Goal: Task Accomplishment & Management: Manage account settings

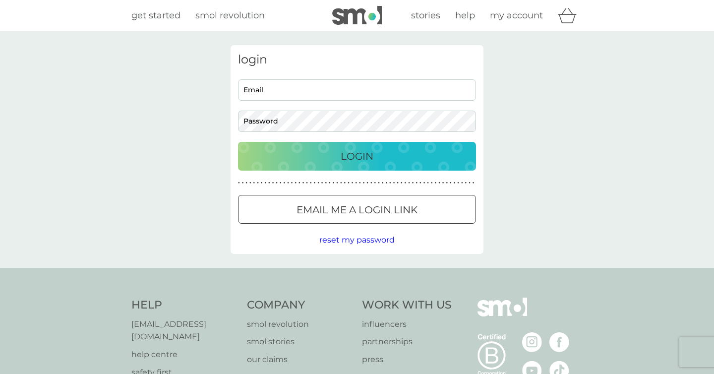
type input "[EMAIL_ADDRESS][DOMAIN_NAME]"
click at [345, 162] on p "Login" at bounding box center [357, 156] width 33 height 16
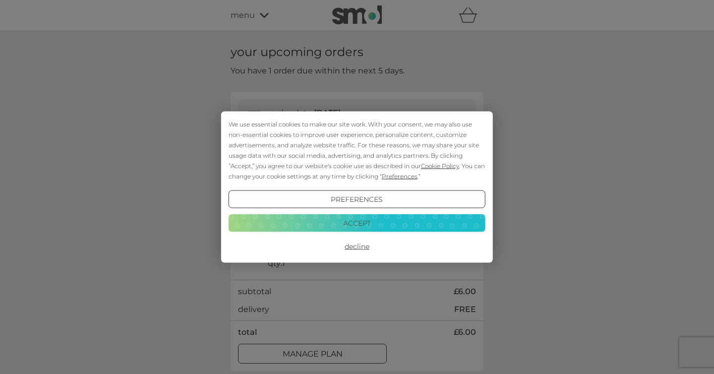
click at [357, 226] on button "Accept" at bounding box center [357, 223] width 257 height 18
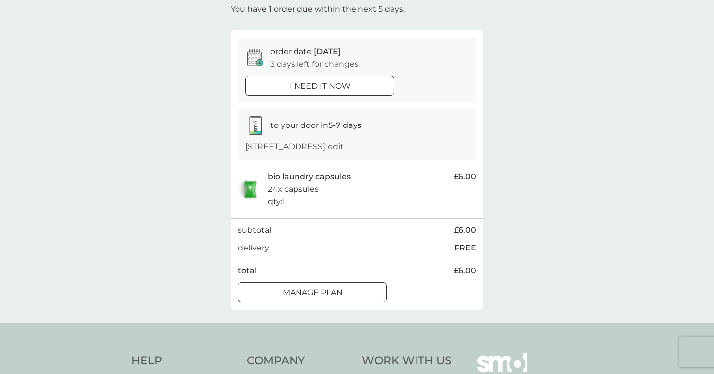
scroll to position [61, 0]
click at [306, 295] on div at bounding box center [313, 293] width 36 height 10
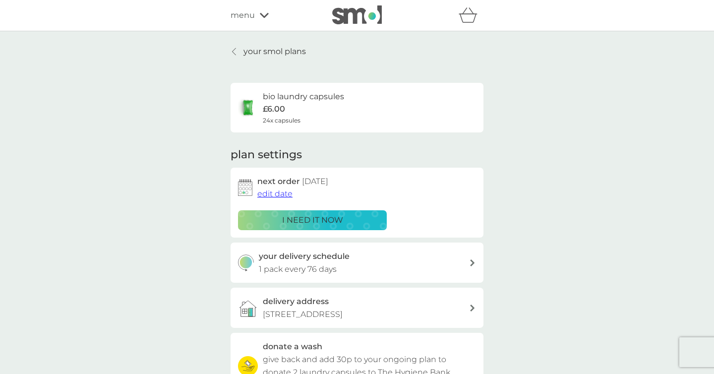
click at [277, 192] on span "edit date" at bounding box center [274, 193] width 35 height 9
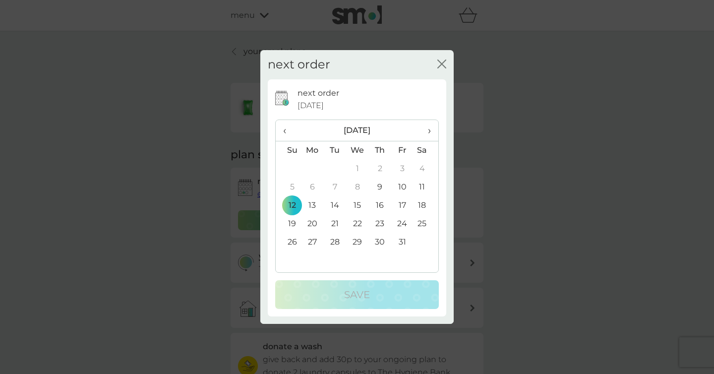
click at [295, 239] on td "26" at bounding box center [288, 242] width 25 height 18
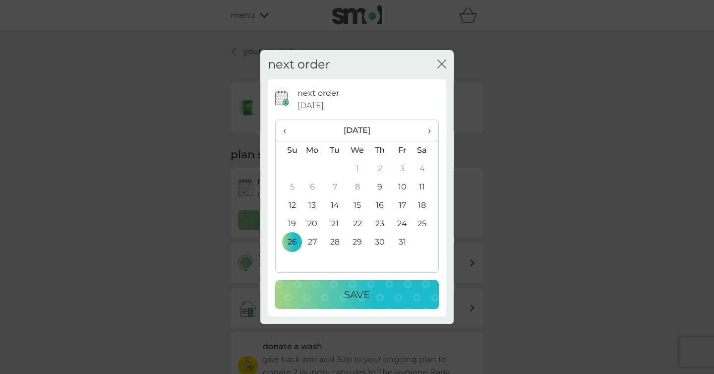
click at [431, 131] on th "›" at bounding box center [426, 130] width 25 height 21
click at [312, 186] on td "3" at bounding box center [312, 187] width 23 height 18
click at [344, 307] on button "Save" at bounding box center [357, 294] width 164 height 29
